Goal: Information Seeking & Learning: Find contact information

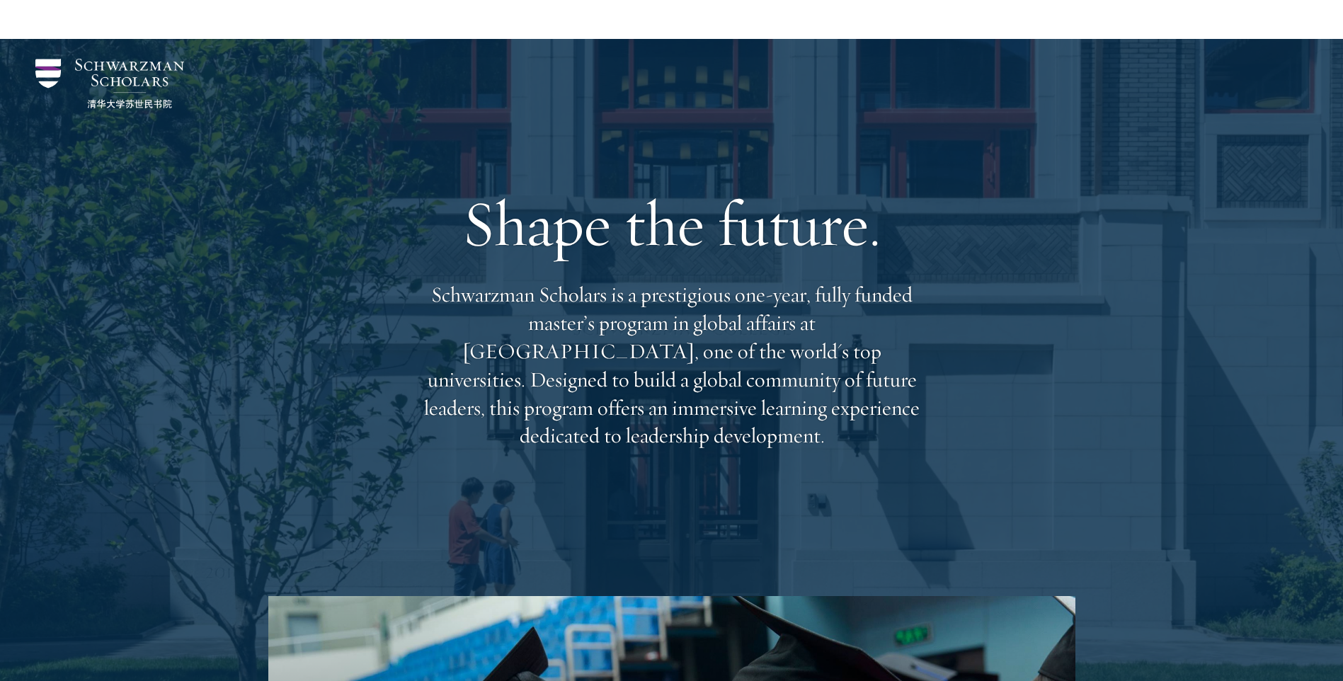
scroll to position [4102, 0]
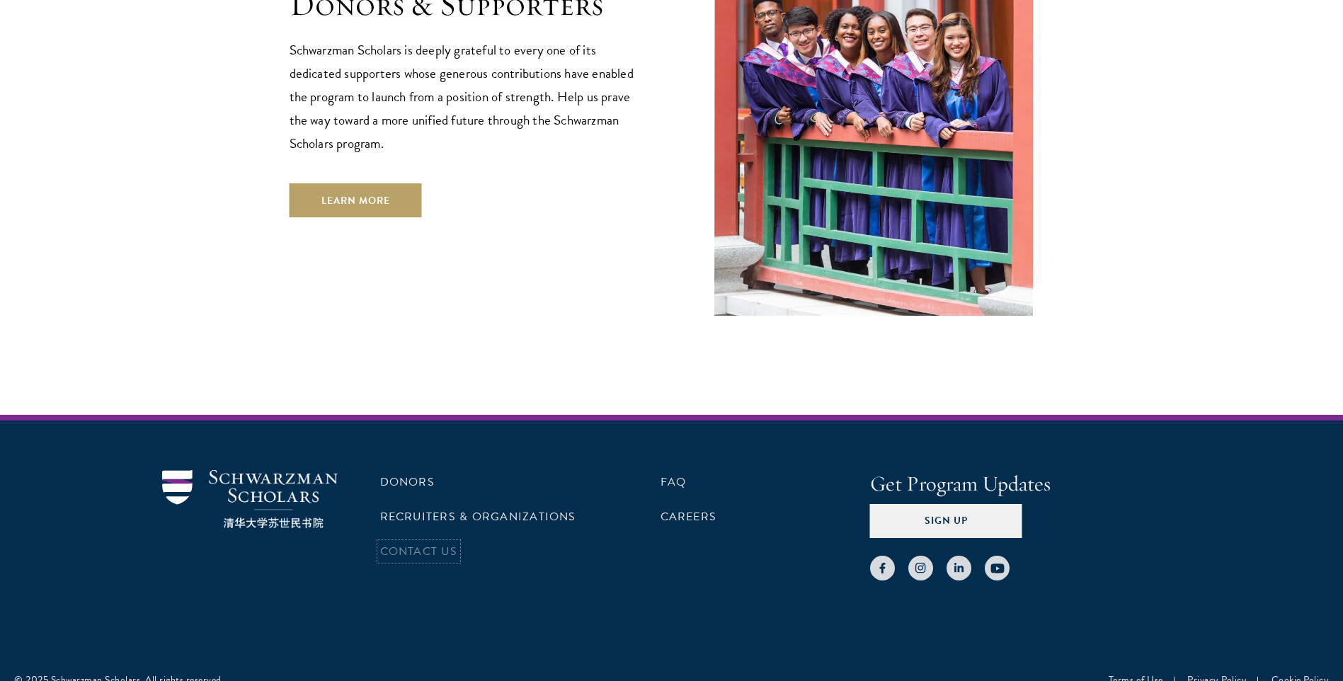
click at [414, 543] on link "Contact Us" at bounding box center [418, 551] width 77 height 17
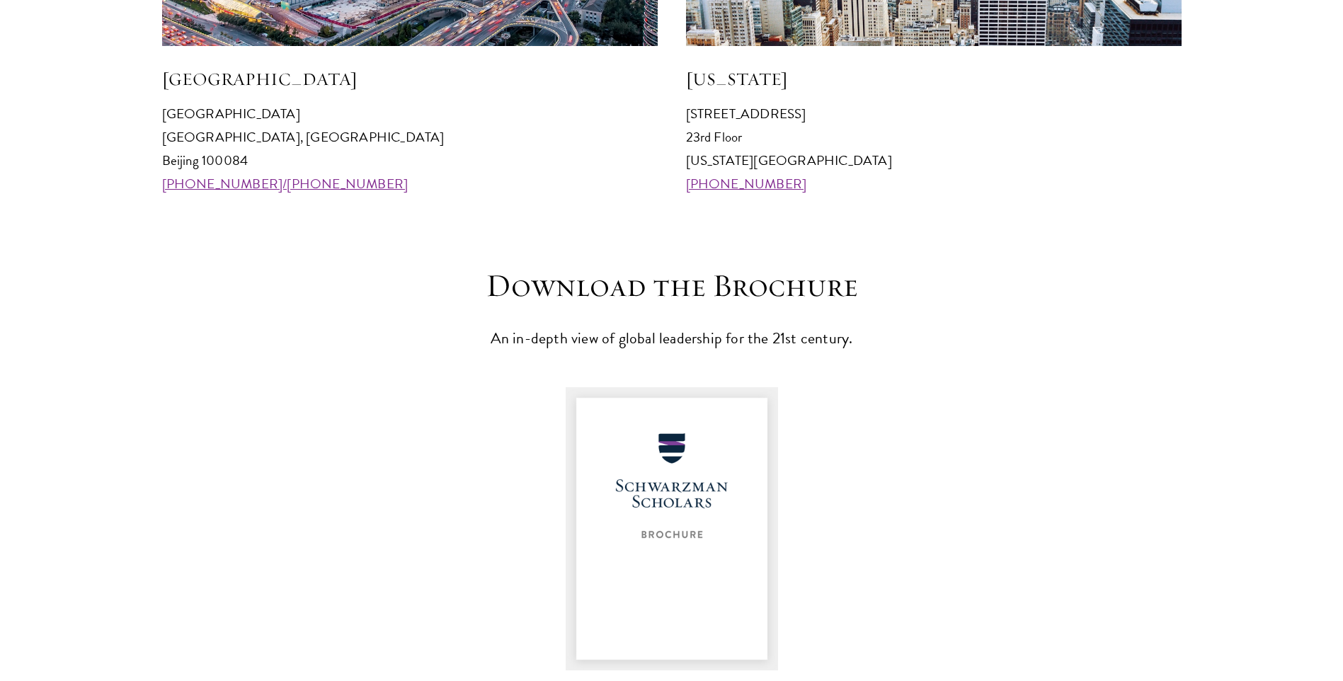
scroll to position [1487, 0]
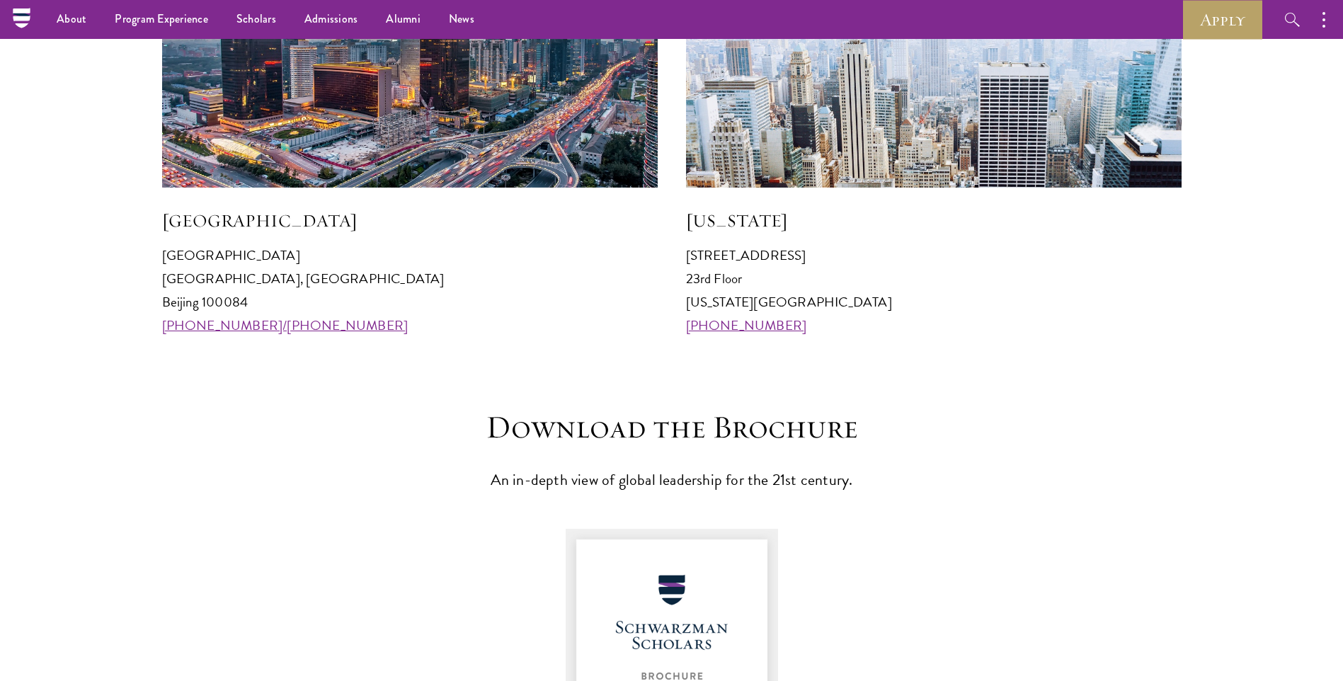
drag, startPoint x: 807, startPoint y: 324, endPoint x: 683, endPoint y: 323, distance: 123.2
click at [683, 323] on div "Beijing Schwarzman College Tsinghua University, Haidian District Beijing 100084…" at bounding box center [672, 120] width 1020 height 436
click at [737, 327] on link "+1 212 314 8740" at bounding box center [746, 325] width 121 height 21
